Goal: Task Accomplishment & Management: Complete application form

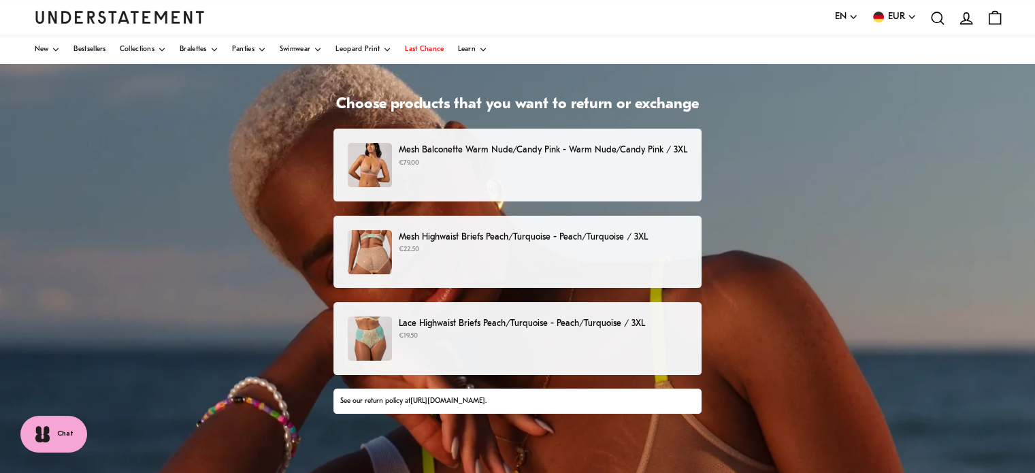
scroll to position [67, 0]
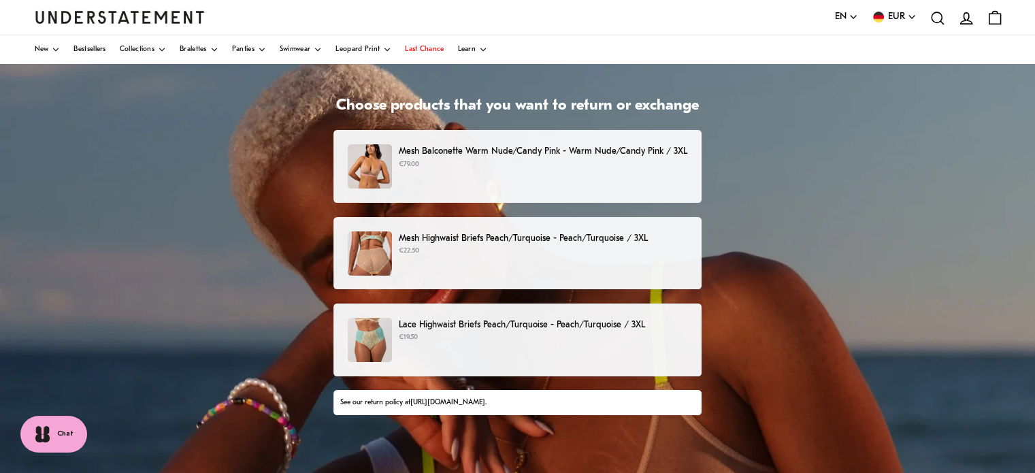
click at [553, 166] on p "€79.00" at bounding box center [543, 164] width 289 height 11
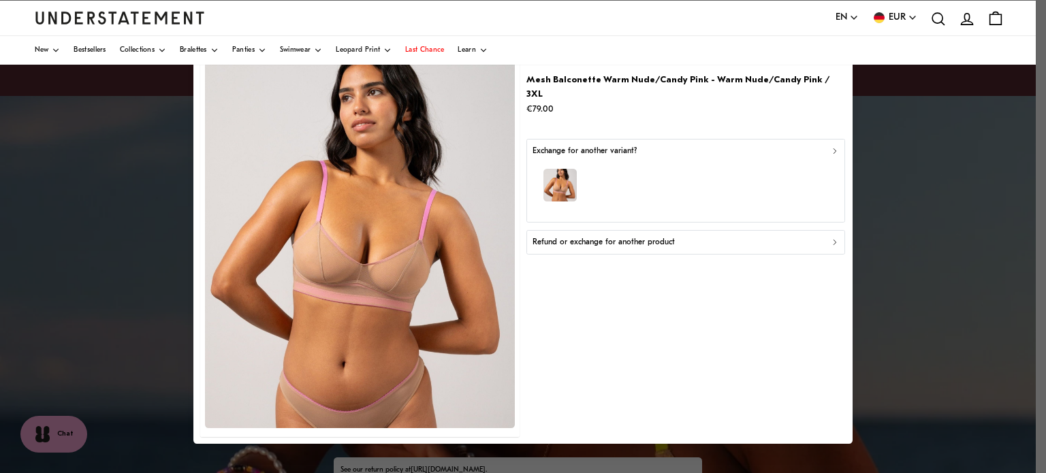
click at [624, 236] on p "Refund or exchange for another product" at bounding box center [603, 242] width 142 height 13
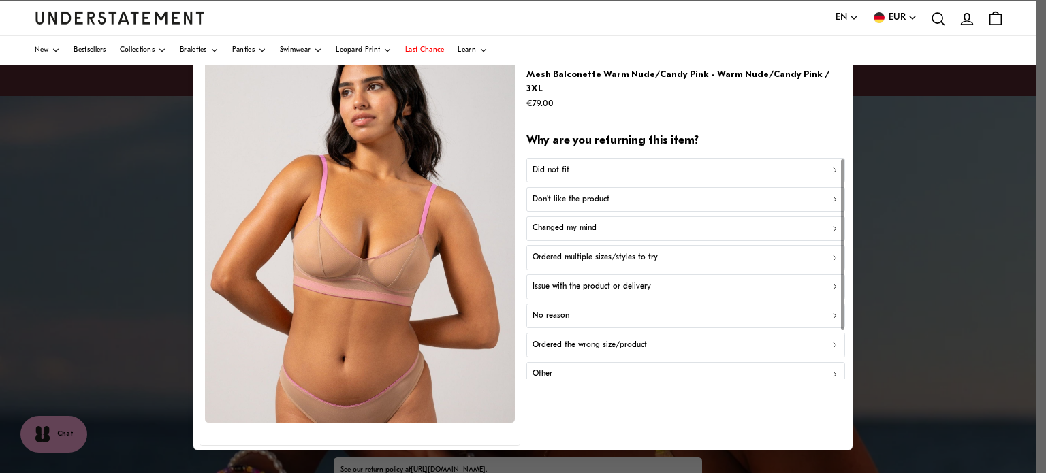
click at [626, 164] on div "Did not fit" at bounding box center [685, 170] width 307 height 13
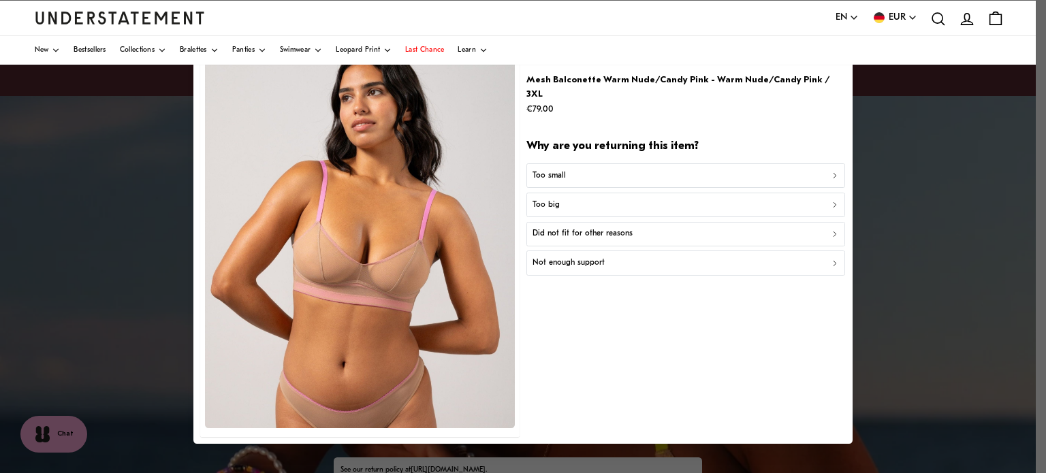
click at [626, 169] on div "Too small" at bounding box center [685, 175] width 307 height 13
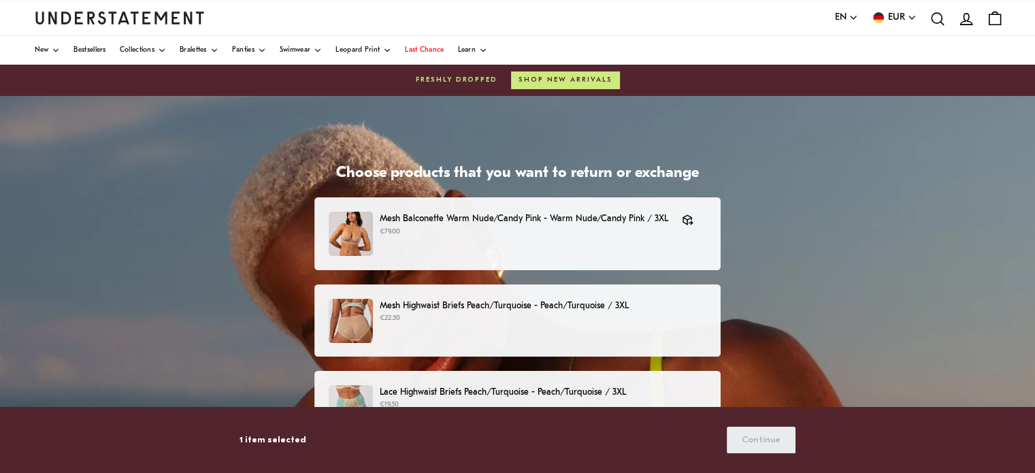
click at [557, 329] on div "Mesh Highwaist Briefs Peach/Turquoise - Peach/Turquoise / 3XL €22.50" at bounding box center [518, 321] width 378 height 44
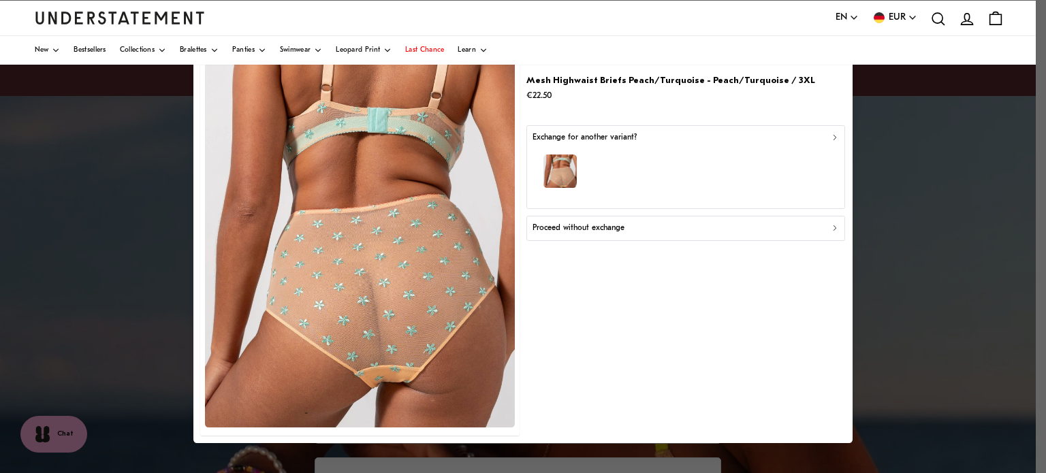
click at [625, 236] on button "Proceed without exchange" at bounding box center [685, 228] width 319 height 25
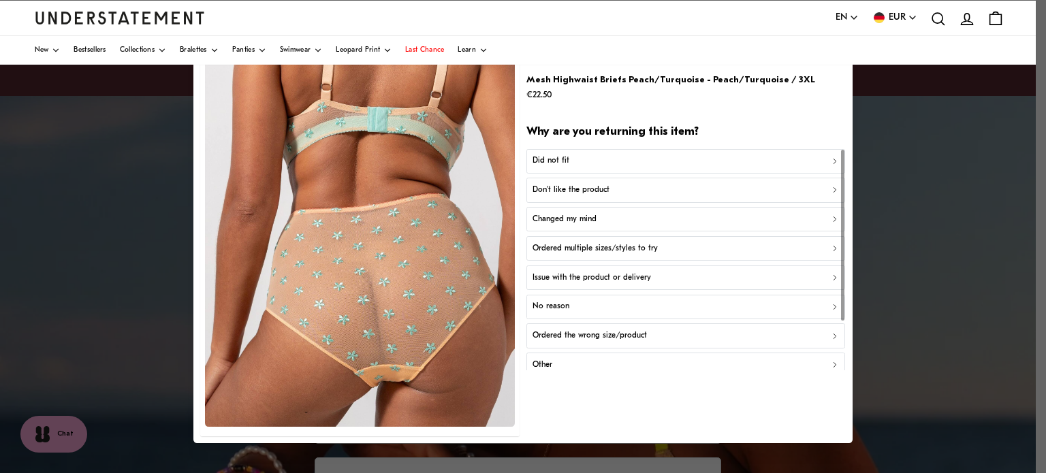
click at [643, 159] on div "Did not fit" at bounding box center [685, 161] width 307 height 13
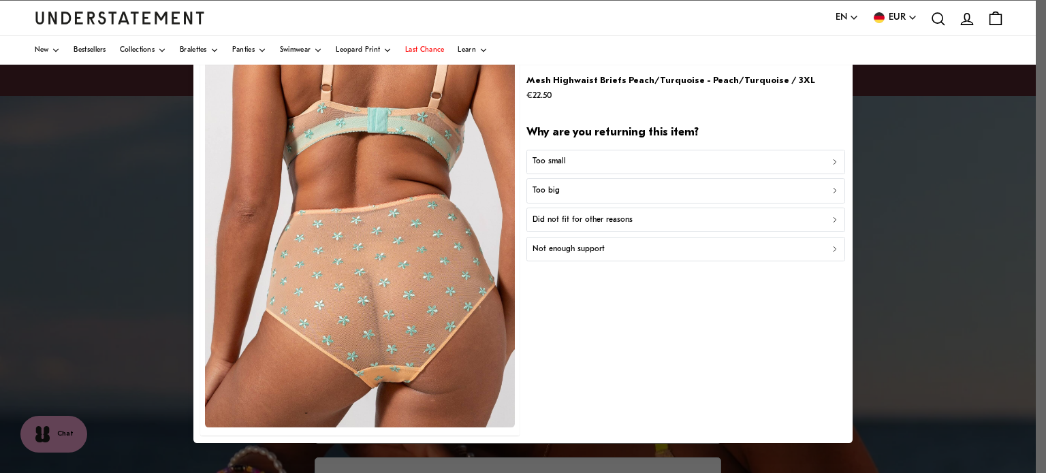
click at [630, 160] on div "Too small" at bounding box center [685, 161] width 307 height 13
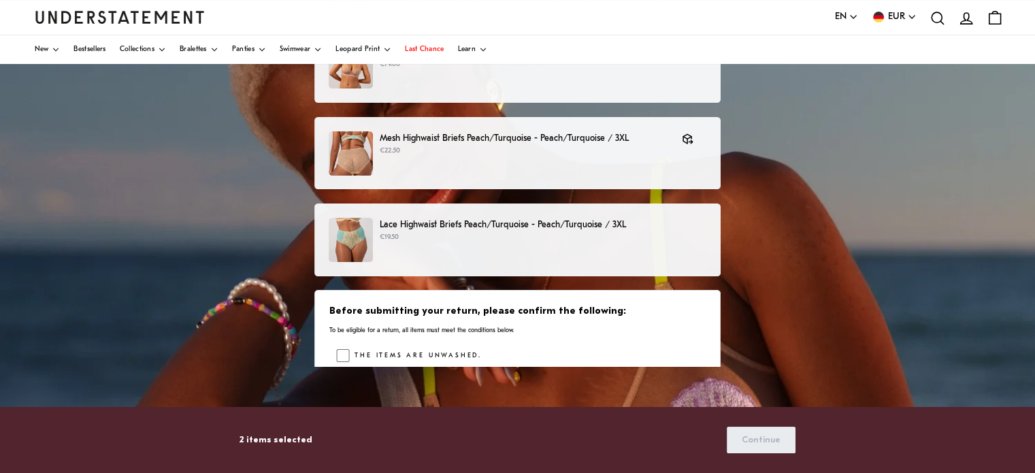
scroll to position [168, 0]
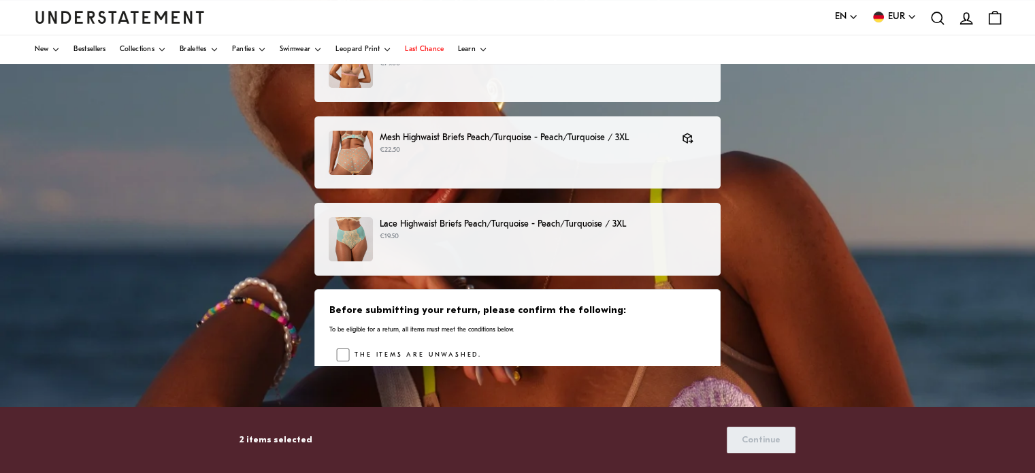
click at [431, 231] on p "€19.50" at bounding box center [543, 236] width 327 height 11
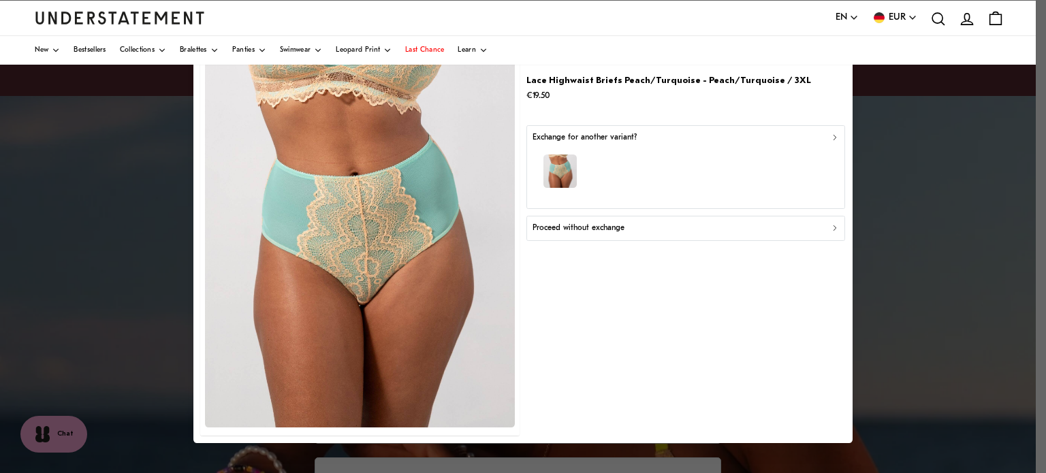
drag, startPoint x: 1044, startPoint y: 95, endPoint x: 1045, endPoint y: 48, distance: 46.3
click at [1035, 48] on div at bounding box center [523, 236] width 1046 height 473
click at [600, 171] on div "button" at bounding box center [685, 173] width 307 height 59
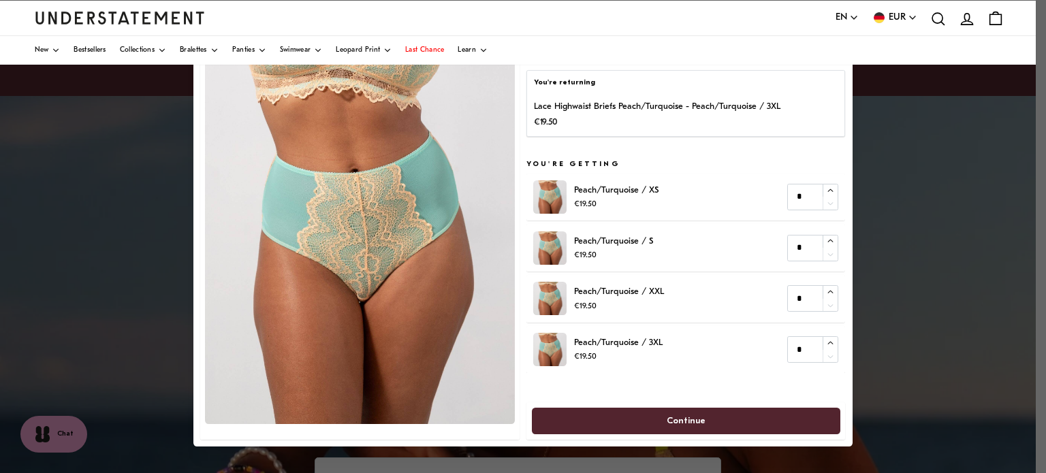
click at [950, 184] on div at bounding box center [523, 236] width 1046 height 473
click at [1035, 164] on div at bounding box center [523, 236] width 1046 height 473
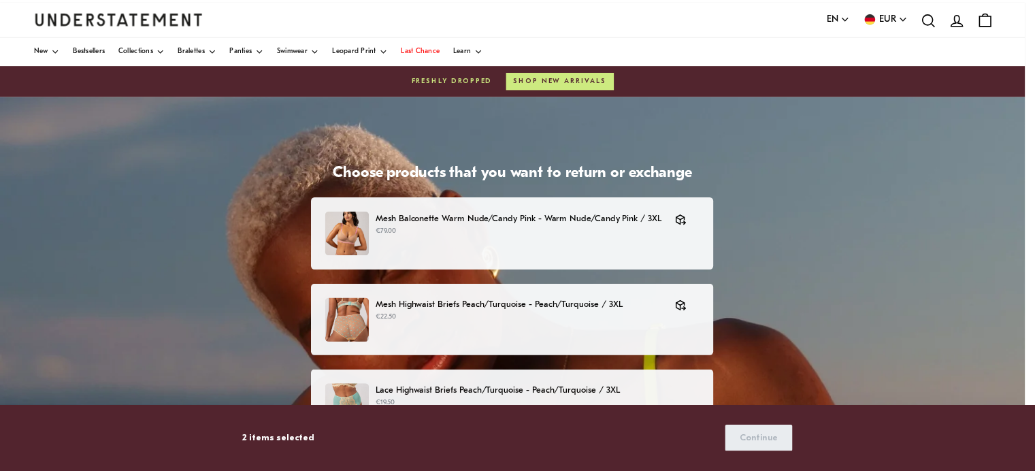
scroll to position [168, 0]
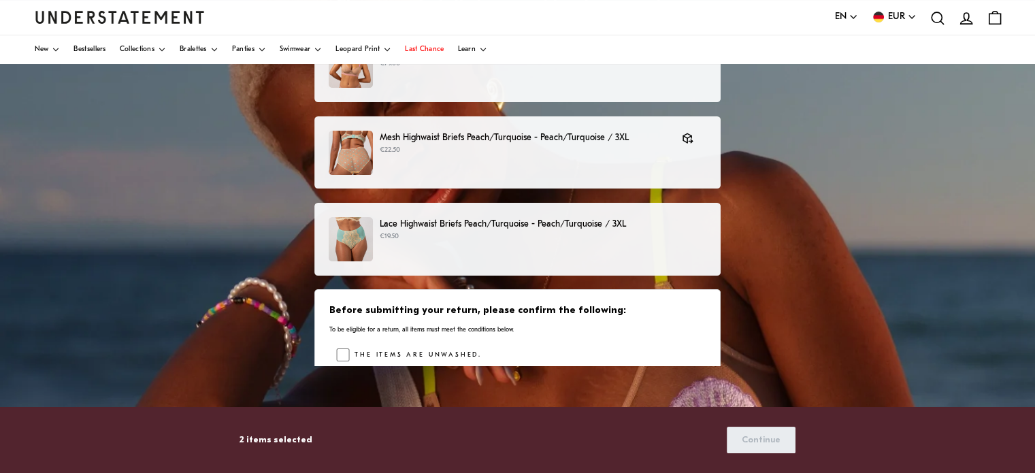
click at [405, 232] on p "€19.50" at bounding box center [543, 236] width 327 height 11
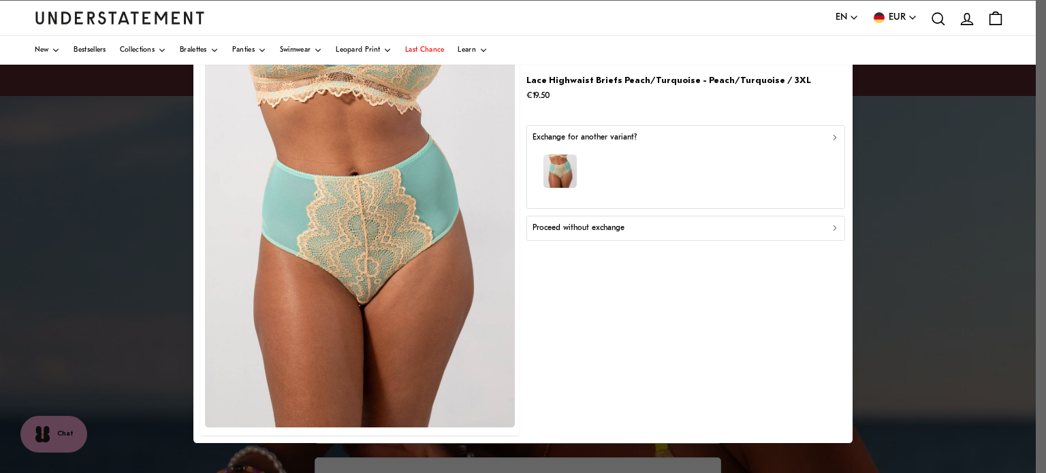
click at [555, 231] on p "Proceed without exchange" at bounding box center [578, 228] width 92 height 13
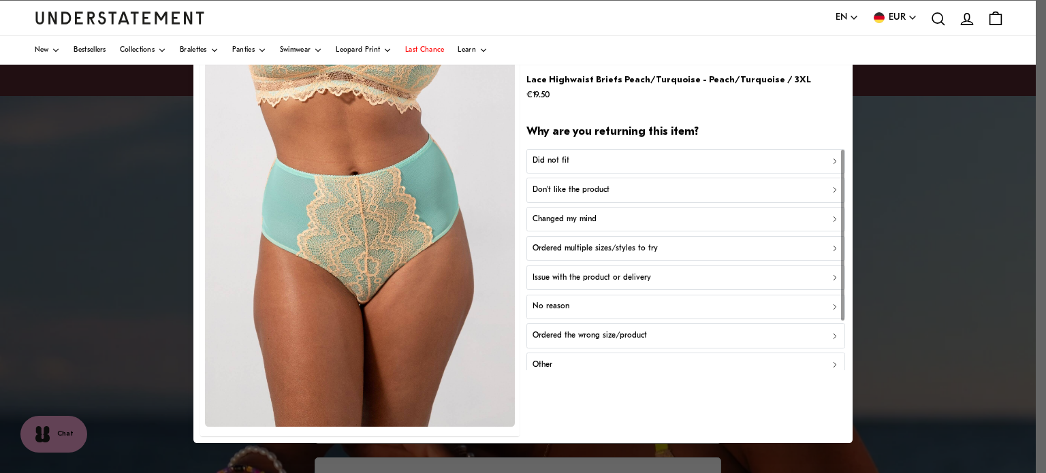
click at [610, 161] on div "Did not fit" at bounding box center [685, 161] width 307 height 13
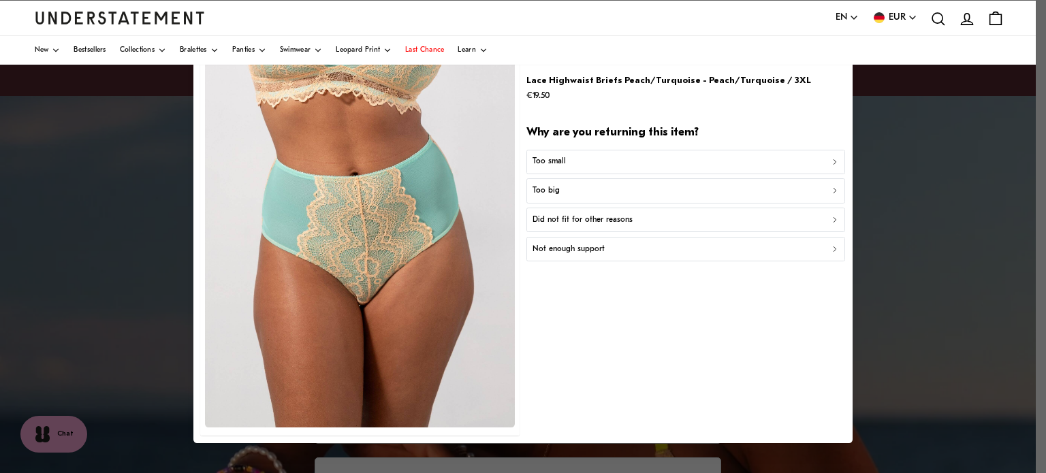
click at [610, 161] on div "Too small" at bounding box center [685, 161] width 307 height 13
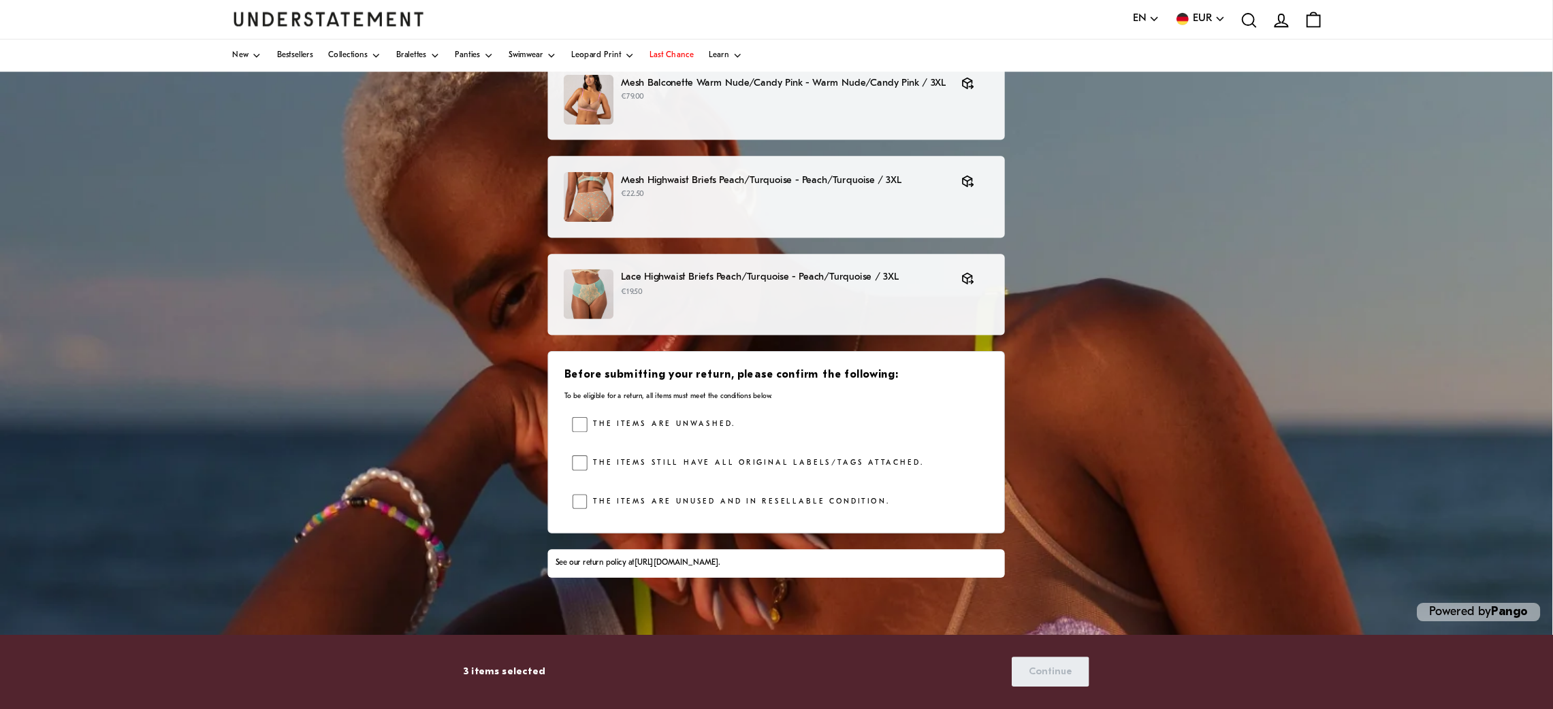
scroll to position [67, 0]
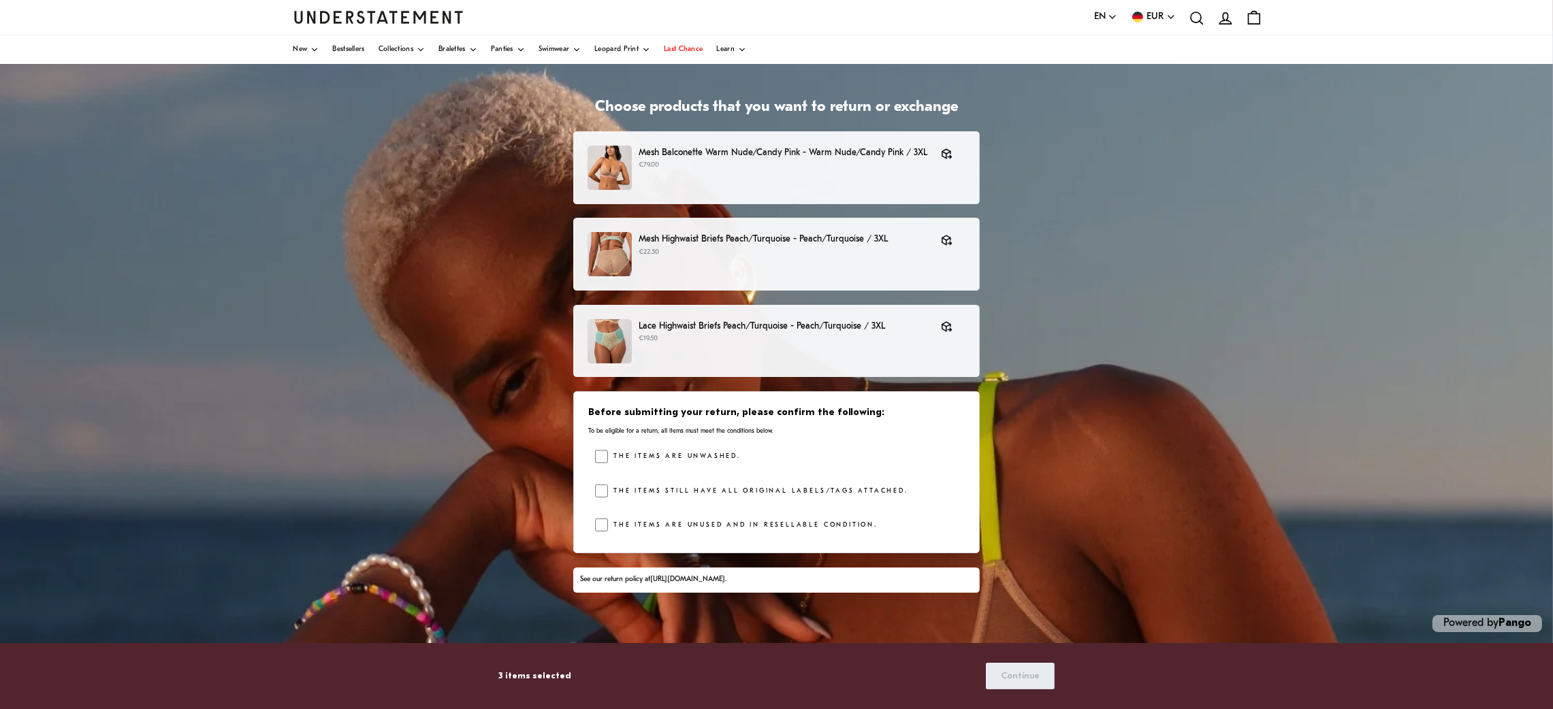
click at [593, 472] on div "Before submitting your return, please confirm the following: To be eligible for…" at bounding box center [776, 472] width 406 height 162
click at [1035, 472] on span "Continue" at bounding box center [1020, 676] width 39 height 25
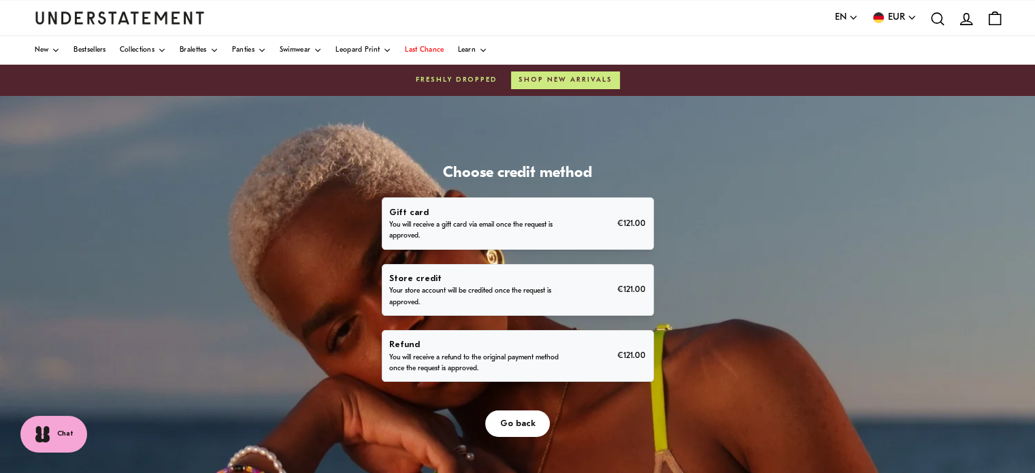
drag, startPoint x: 1493, startPoint y: 3, endPoint x: 536, endPoint y: 356, distance: 1019.3
click at [536, 356] on p "You will receive a refund to the original payment method once the request is ap…" at bounding box center [475, 364] width 172 height 22
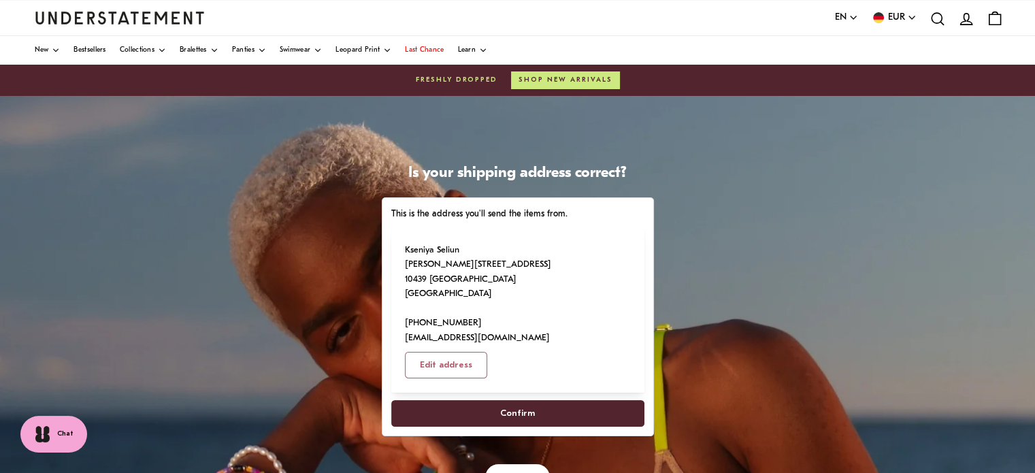
click at [534, 401] on span "Confirm" at bounding box center [517, 413] width 223 height 25
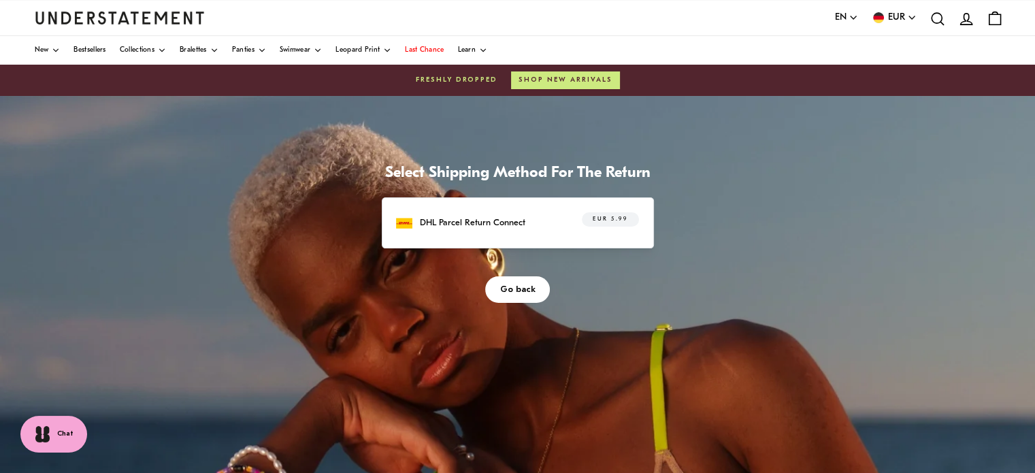
click at [510, 223] on p "DHL Parcel Return Connect" at bounding box center [473, 223] width 106 height 14
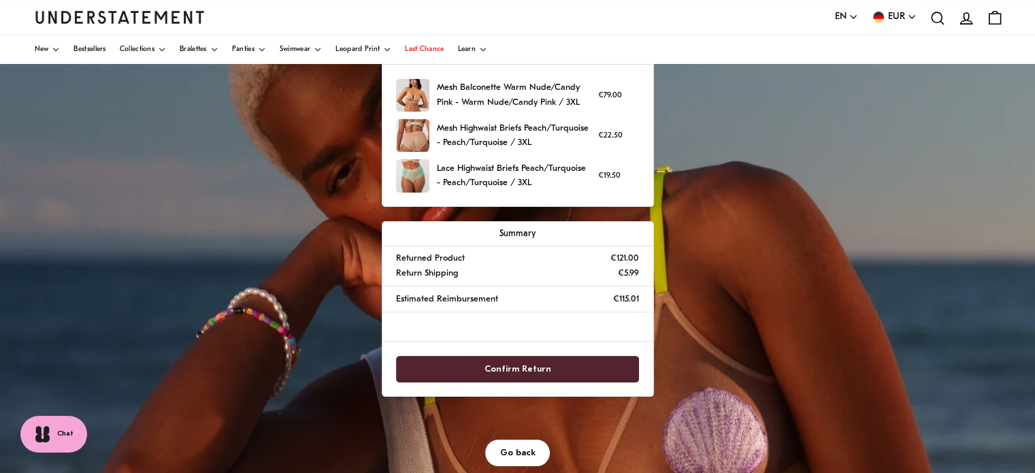
scroll to position [160, 0]
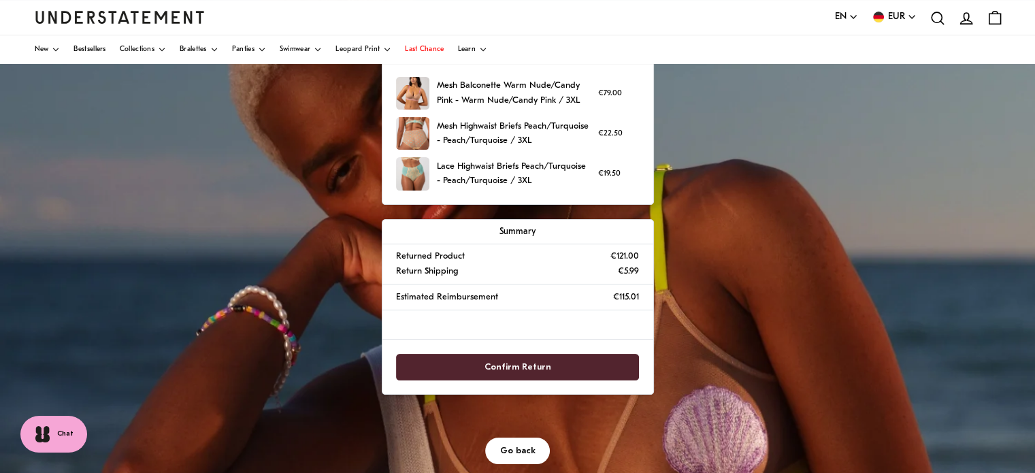
click at [524, 372] on span "Confirm Return" at bounding box center [518, 367] width 67 height 25
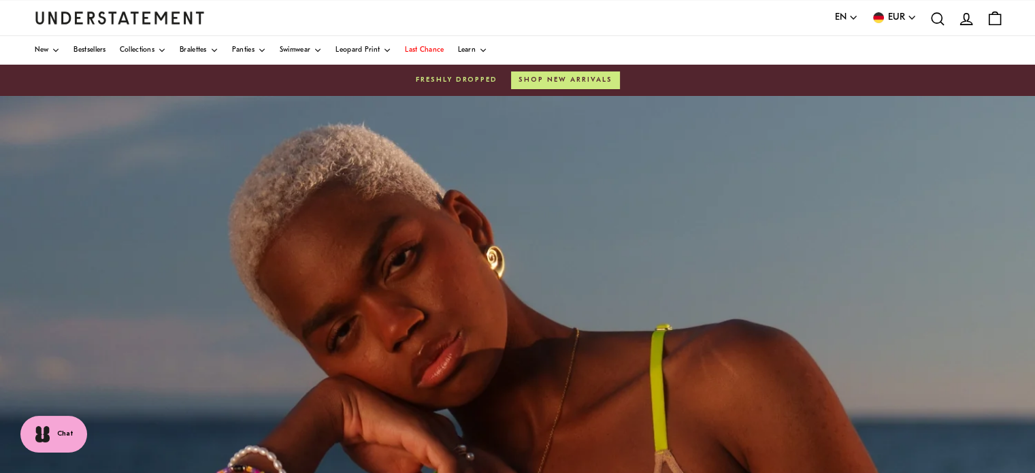
click at [524, 372] on div "Powered by Pango" at bounding box center [517, 436] width 1035 height 681
